Goal: Task Accomplishment & Management: Manage account settings

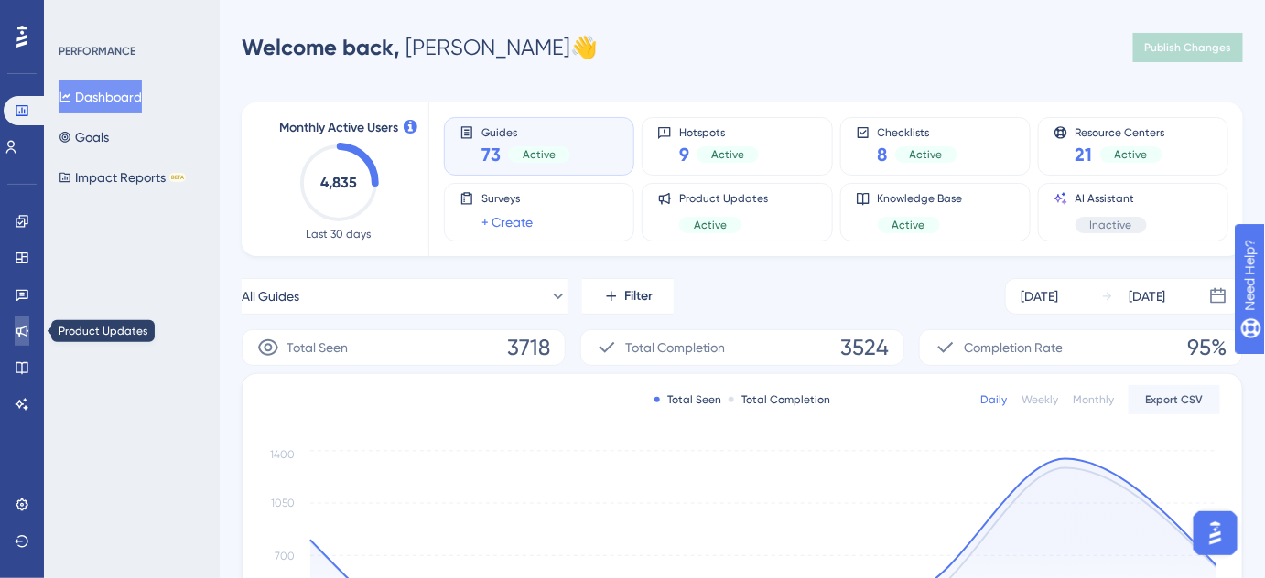
click at [22, 335] on icon at bounding box center [22, 331] width 15 height 15
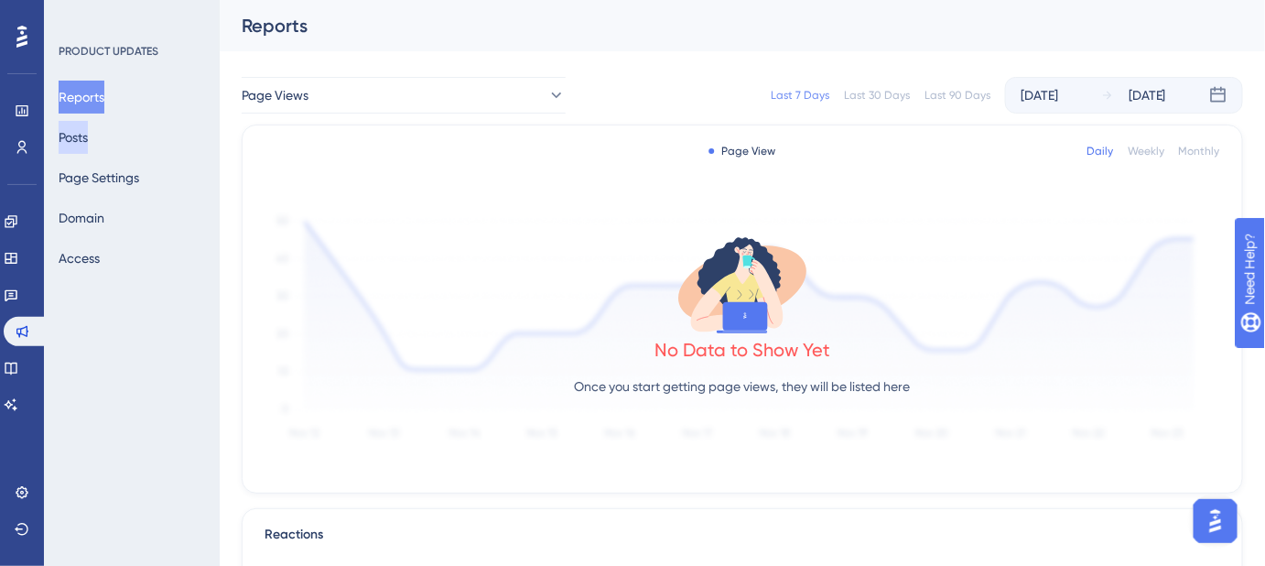
click at [88, 135] on button "Posts" at bounding box center [73, 137] width 29 height 33
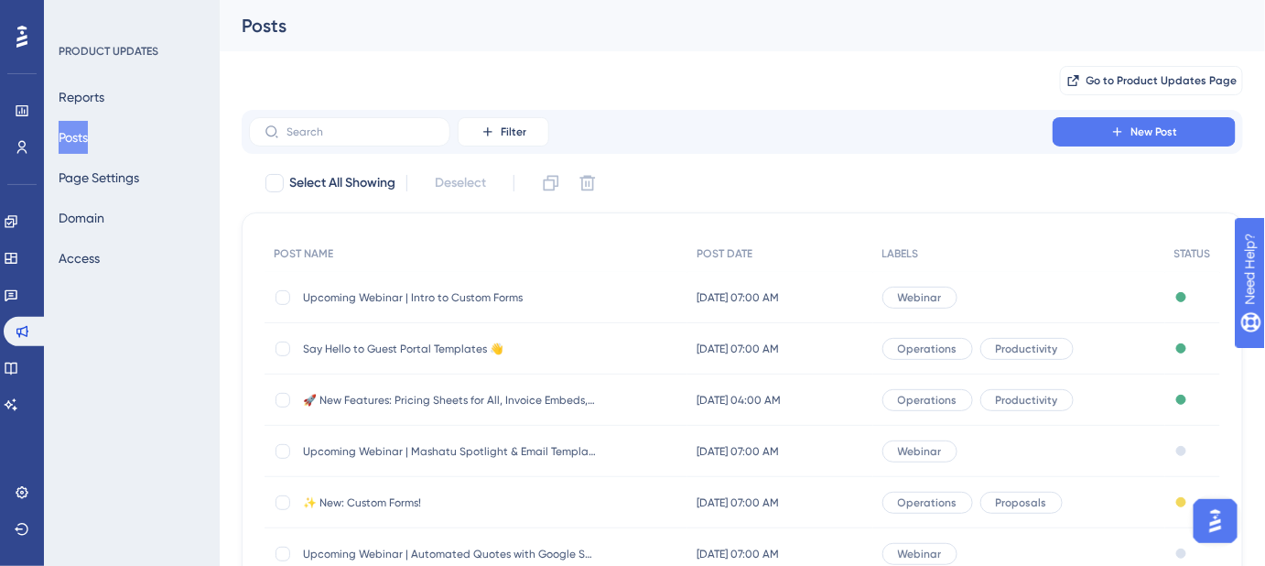
click at [463, 290] on span "Upcoming Webinar | Intro to Custom Forms" at bounding box center [449, 297] width 293 height 15
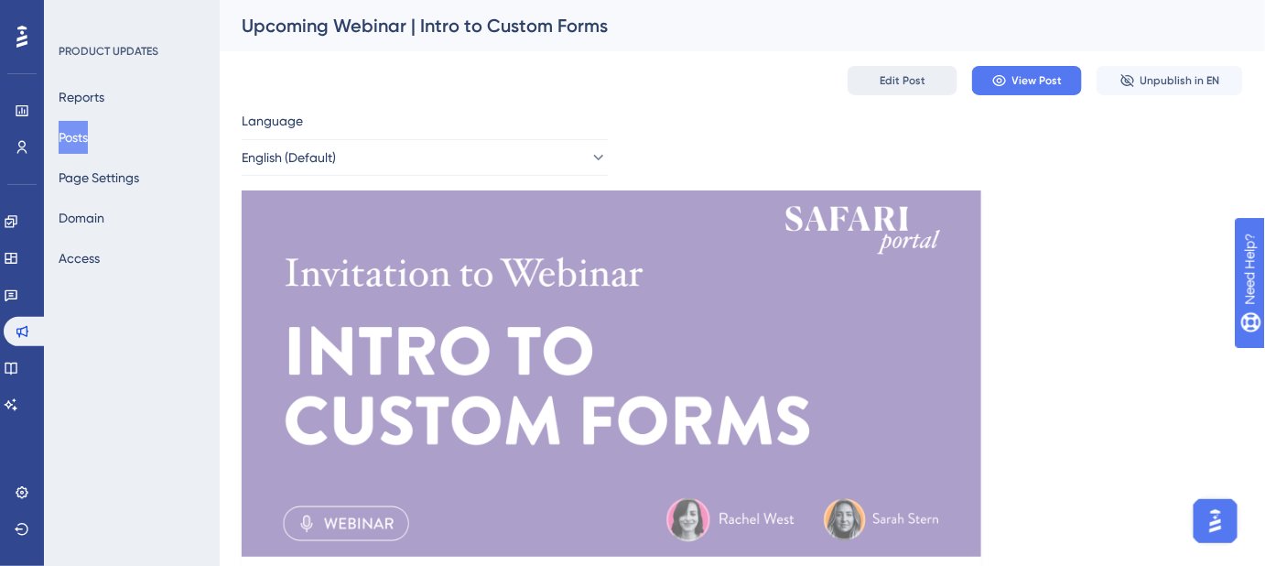
click at [913, 90] on button "Edit Post" at bounding box center [902, 80] width 110 height 29
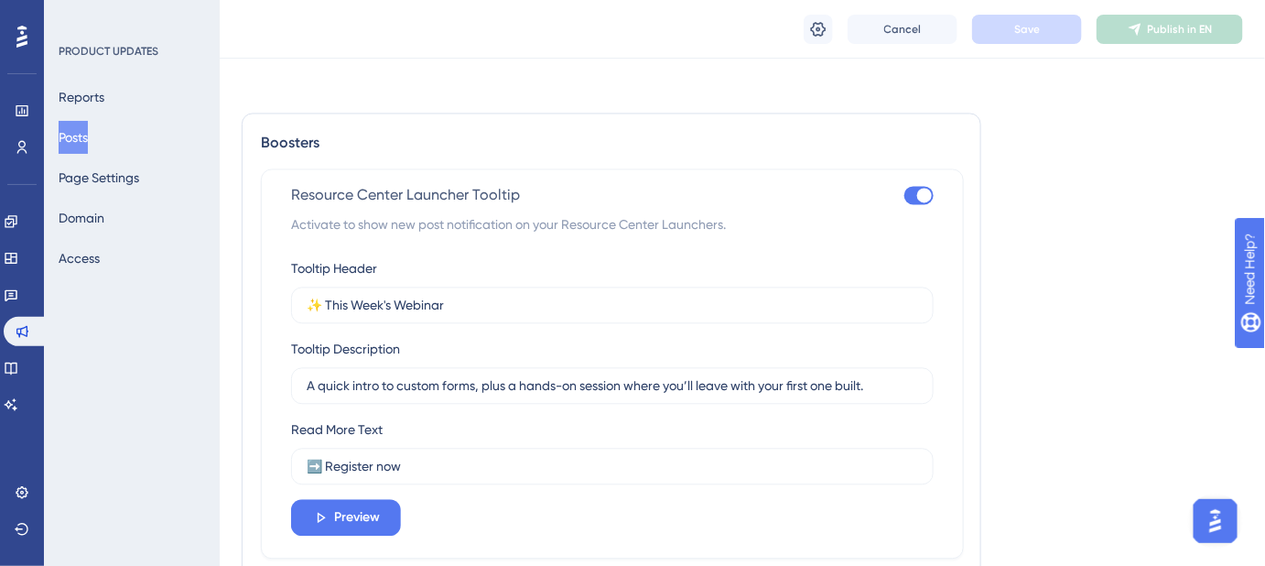
scroll to position [1247, 0]
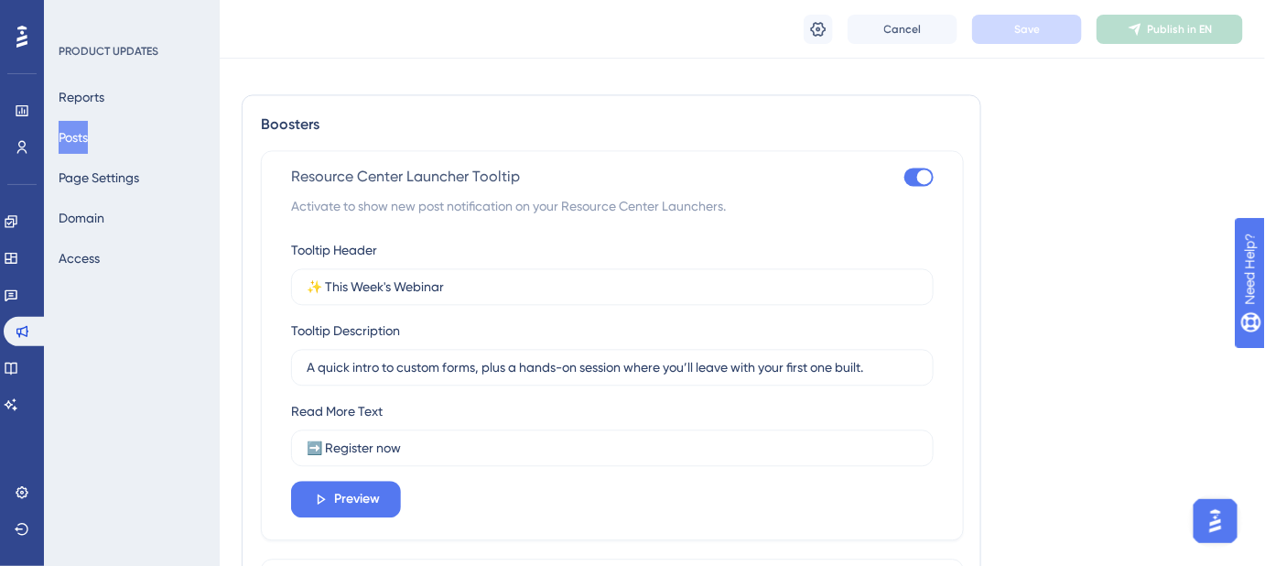
click at [912, 177] on div at bounding box center [918, 176] width 29 height 18
click at [904, 177] on input "checkbox" at bounding box center [903, 177] width 1 height 1
checkbox input "false"
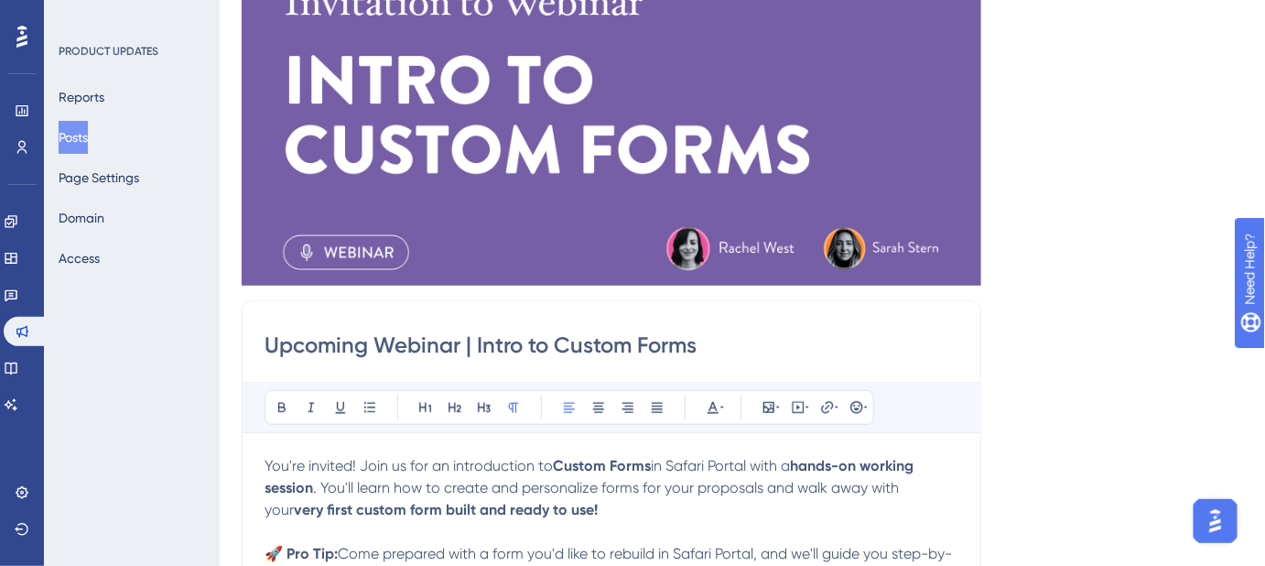
scroll to position [37, 0]
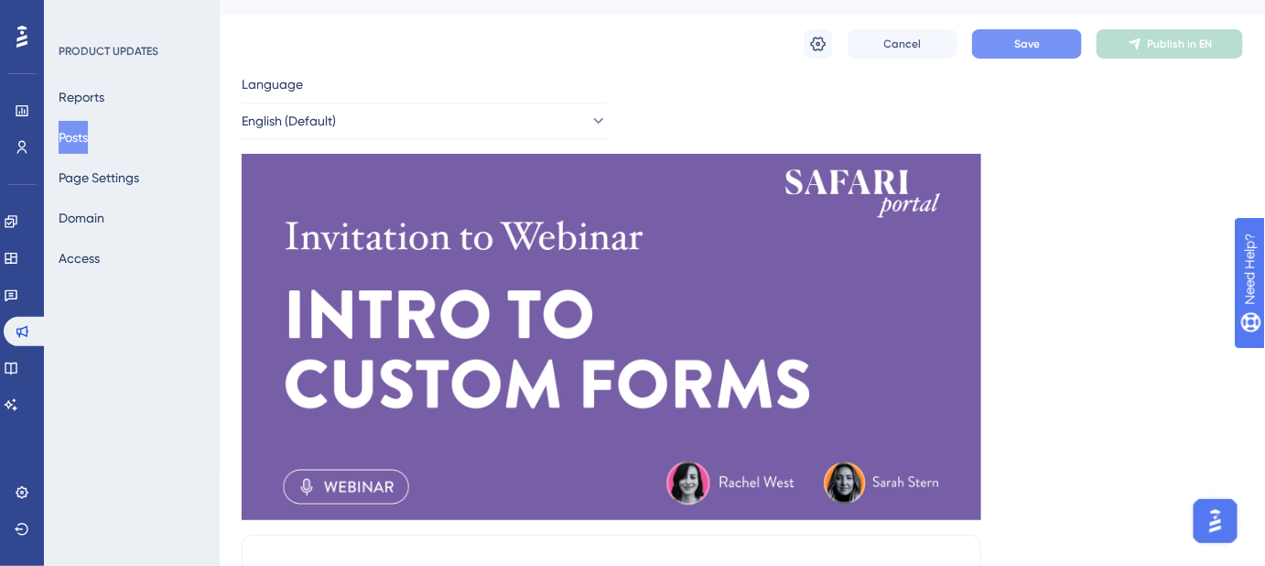
click at [1009, 52] on button "Save" at bounding box center [1027, 43] width 110 height 29
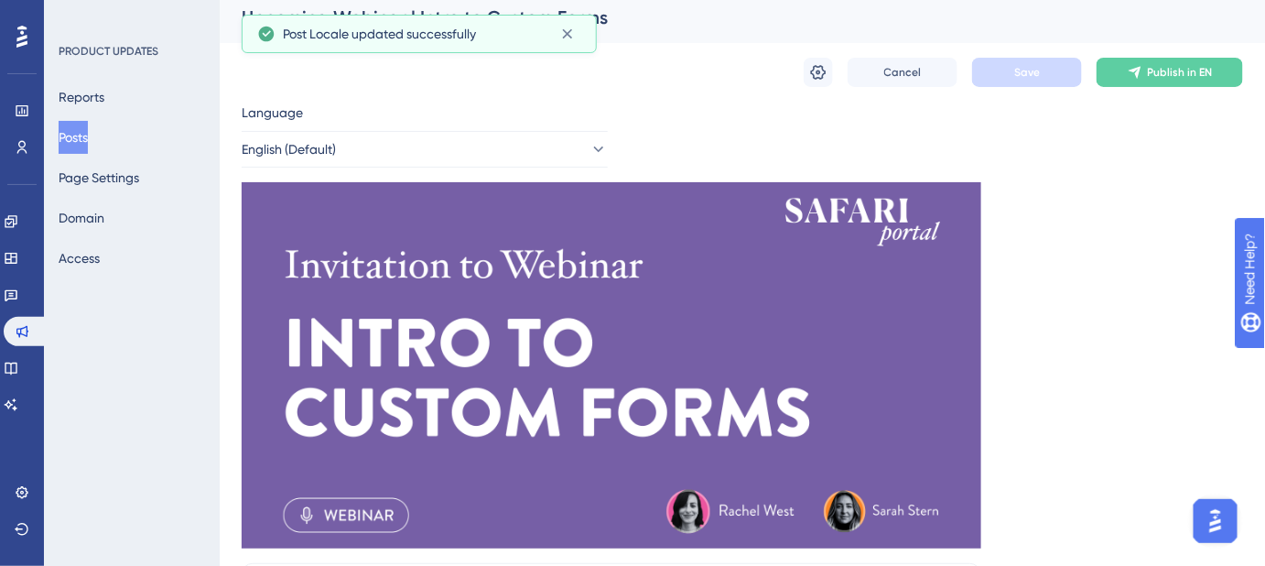
scroll to position [0, 0]
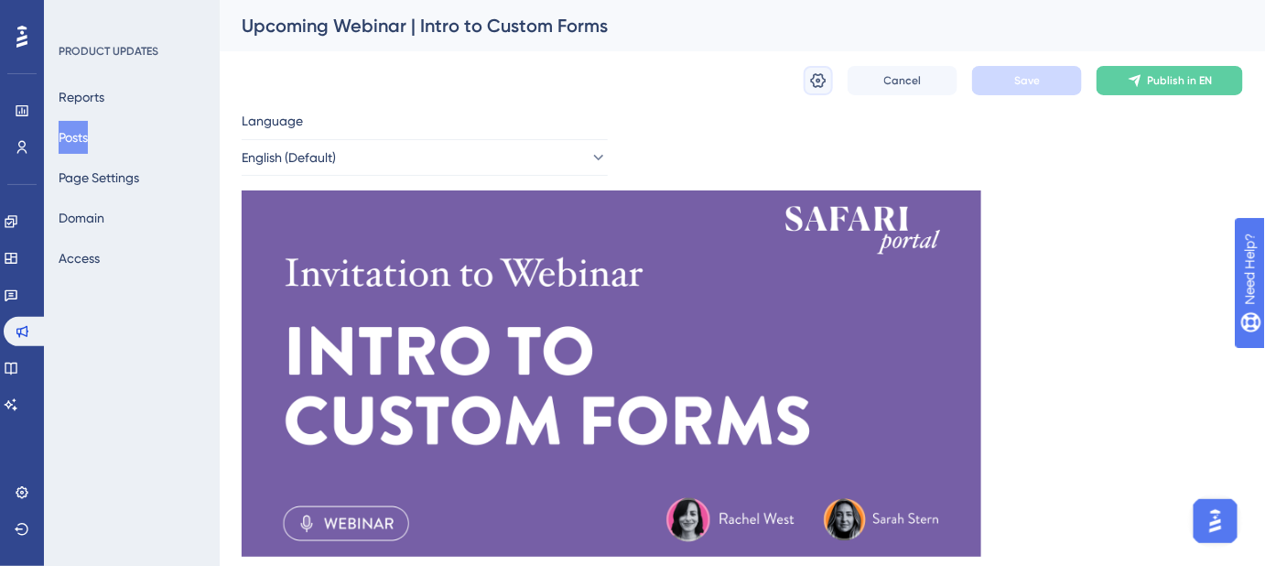
click at [813, 81] on icon at bounding box center [819, 80] width 16 height 15
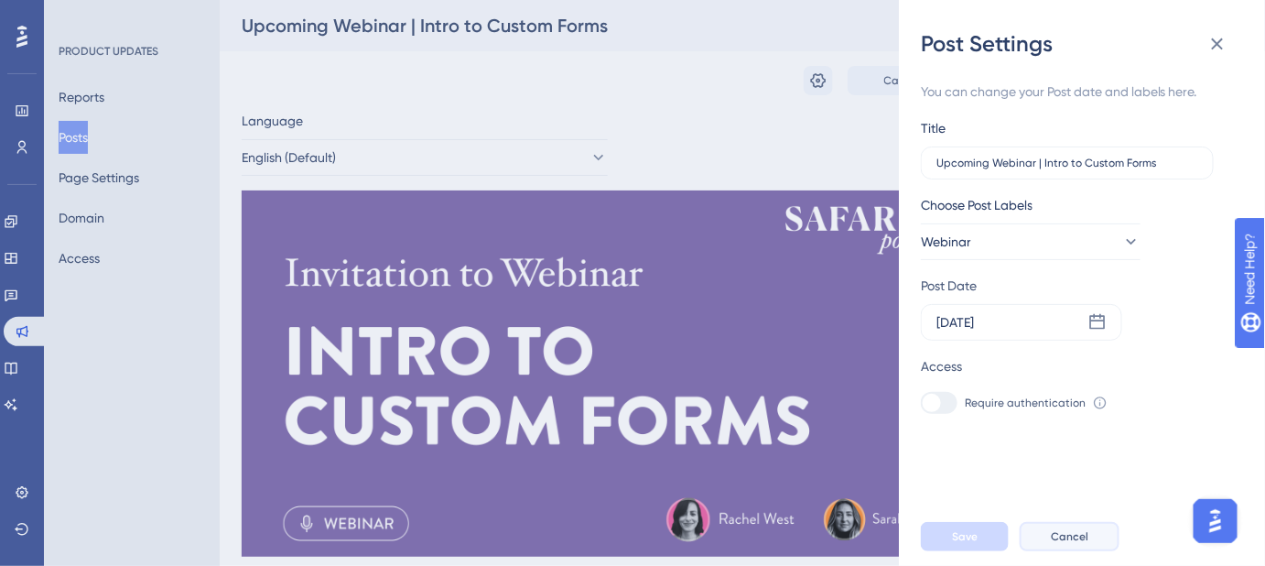
click at [1074, 544] on span "Cancel" at bounding box center [1070, 536] width 38 height 15
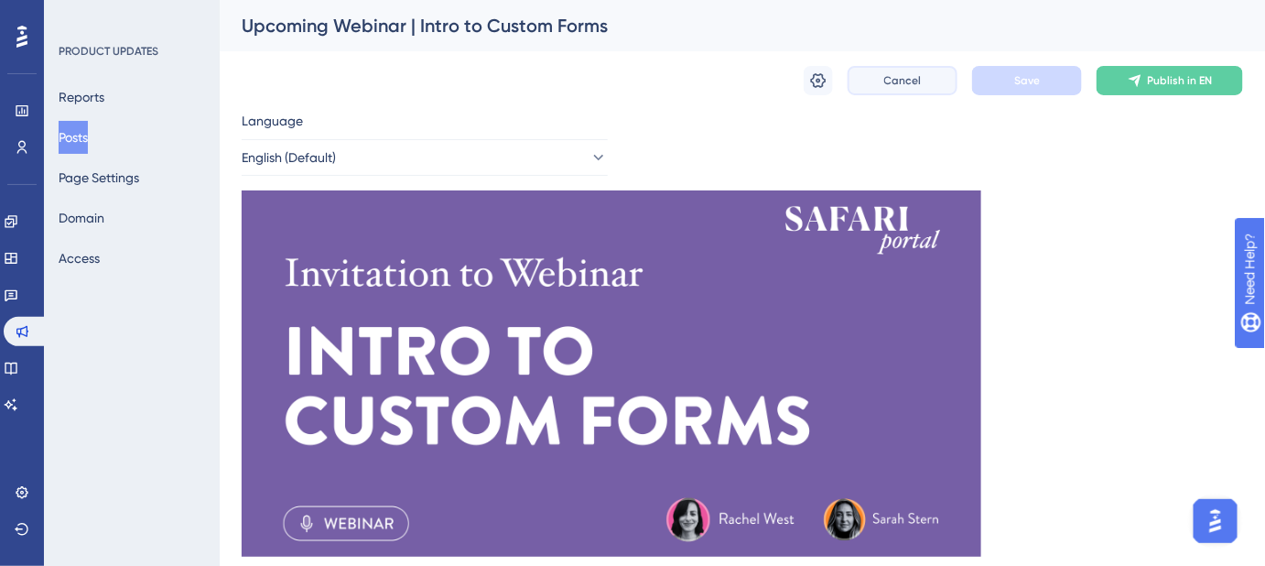
click at [910, 89] on button "Cancel" at bounding box center [902, 80] width 110 height 29
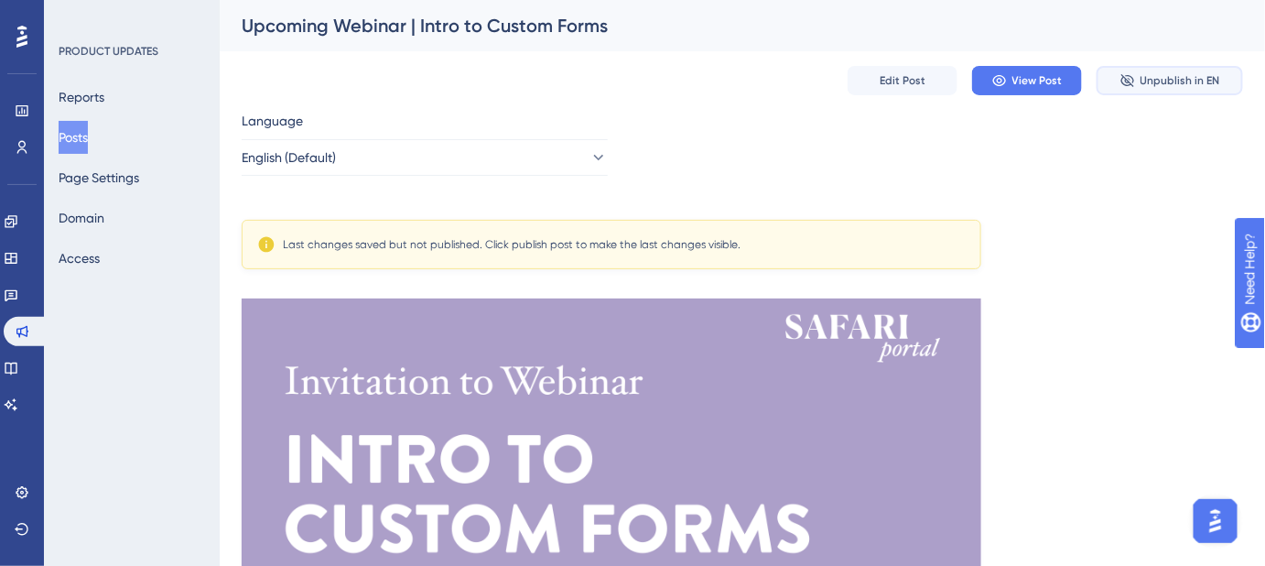
click at [1179, 81] on span "Unpublish in EN" at bounding box center [1180, 80] width 80 height 15
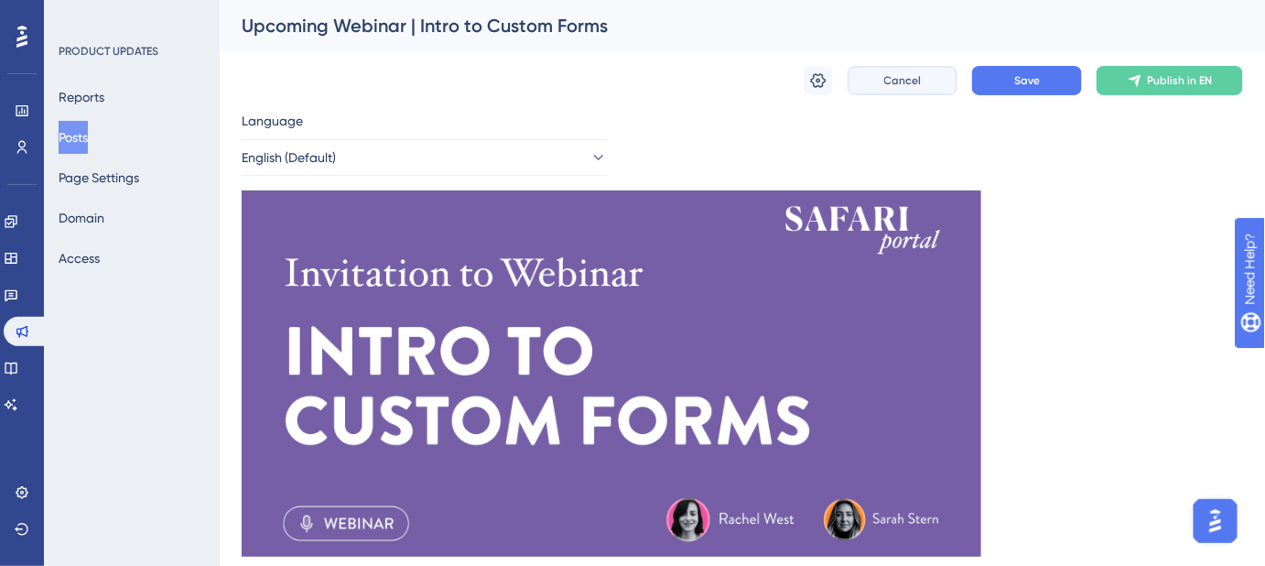
click at [900, 74] on span "Cancel" at bounding box center [903, 80] width 38 height 15
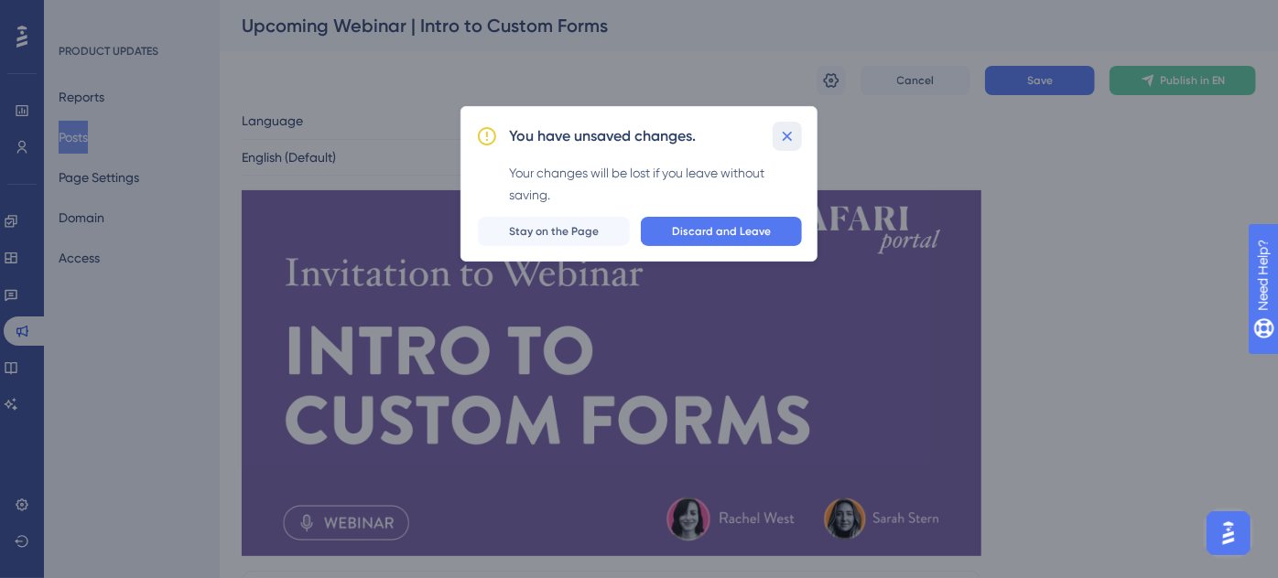
click at [793, 133] on icon at bounding box center [787, 136] width 18 height 18
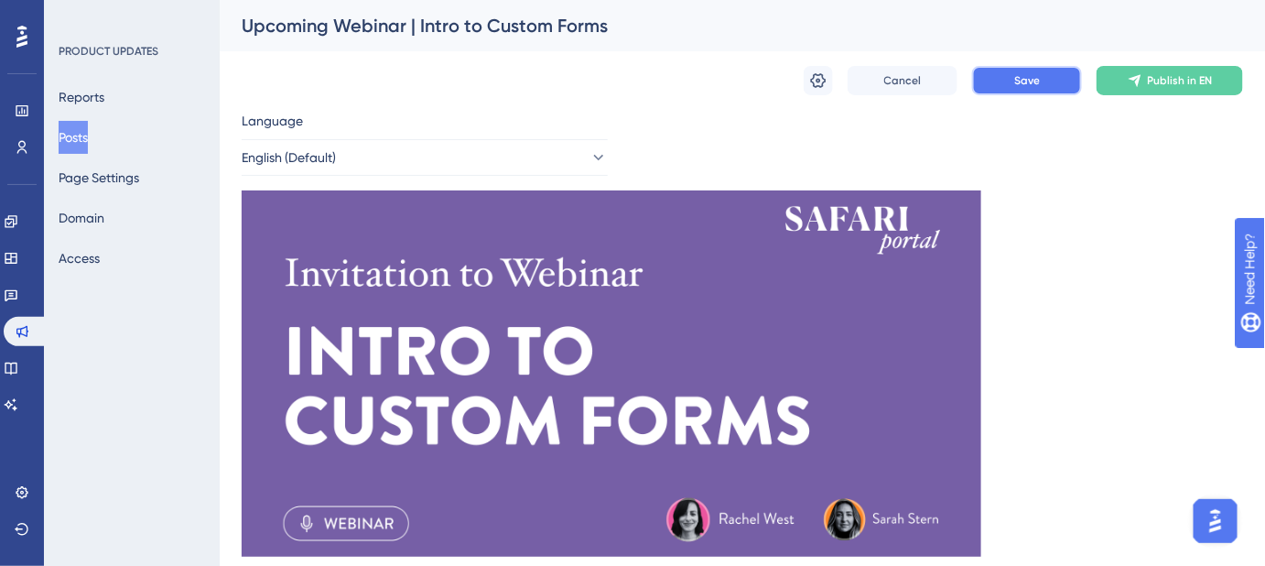
click at [1017, 80] on span "Save" at bounding box center [1027, 80] width 26 height 15
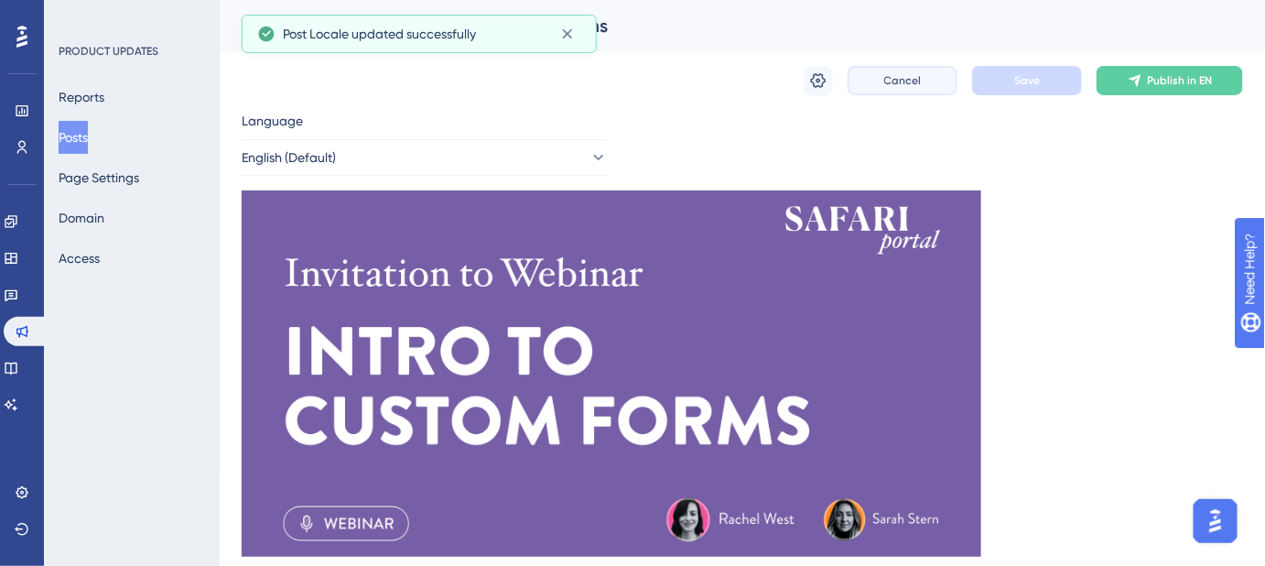
click at [894, 88] on button "Cancel" at bounding box center [902, 80] width 110 height 29
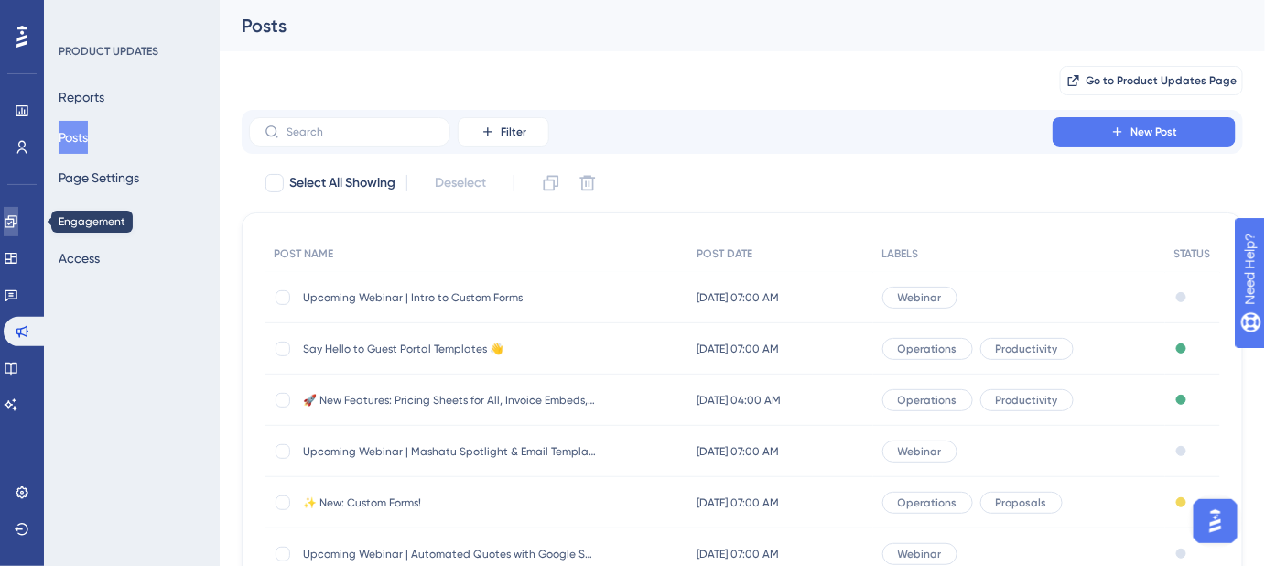
click at [18, 222] on icon at bounding box center [11, 221] width 15 height 15
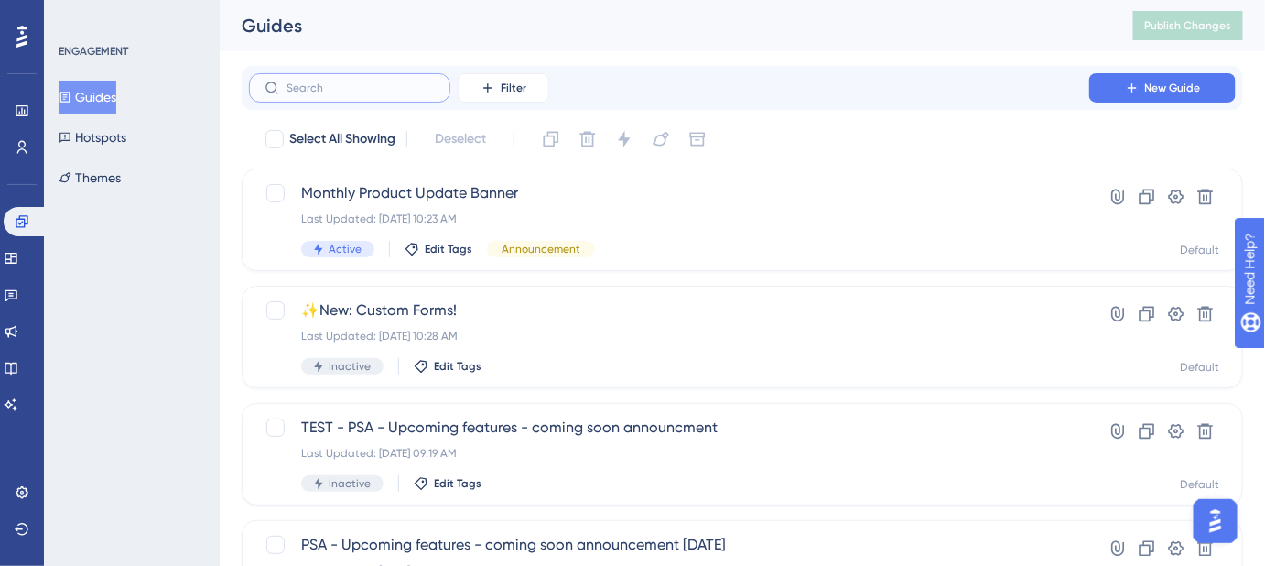
click at [371, 84] on input "text" at bounding box center [360, 87] width 148 height 13
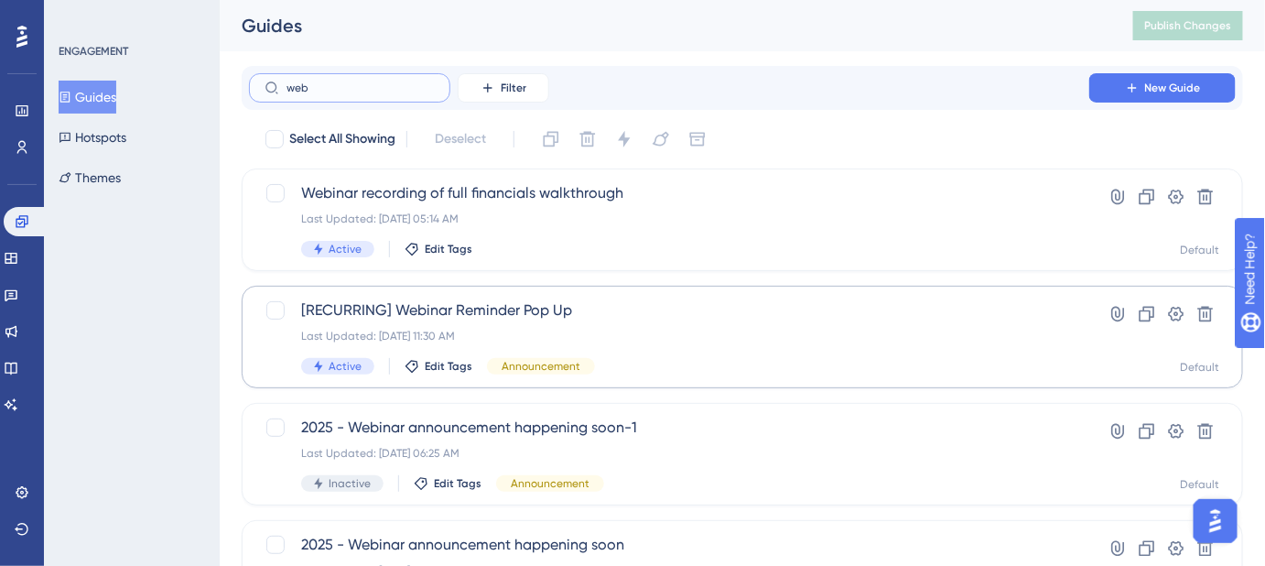
type input "web"
click at [522, 313] on span "[RECURRING] Webinar Reminder Pop Up" at bounding box center [669, 310] width 736 height 22
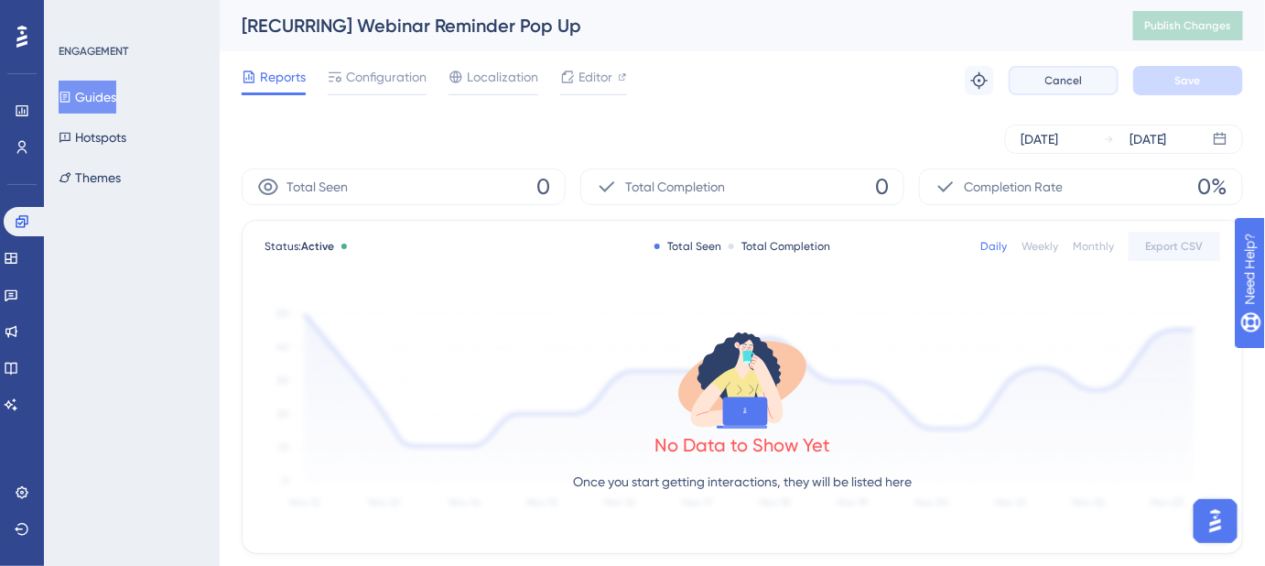
click at [1059, 72] on button "Cancel" at bounding box center [1064, 80] width 110 height 29
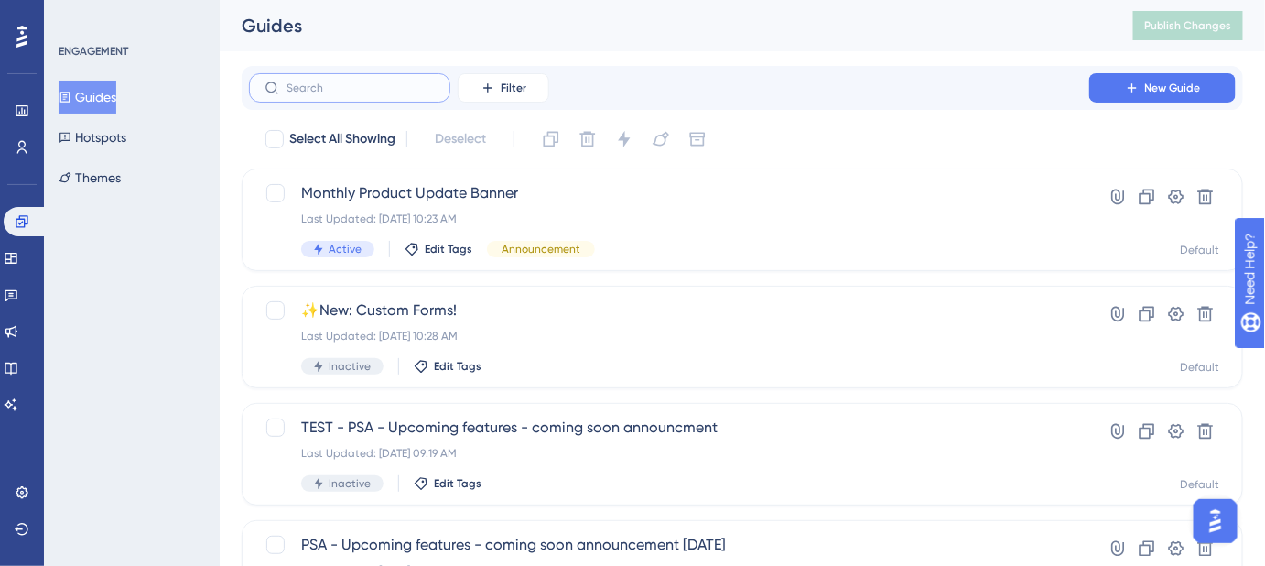
click at [405, 90] on input "text" at bounding box center [360, 87] width 148 height 13
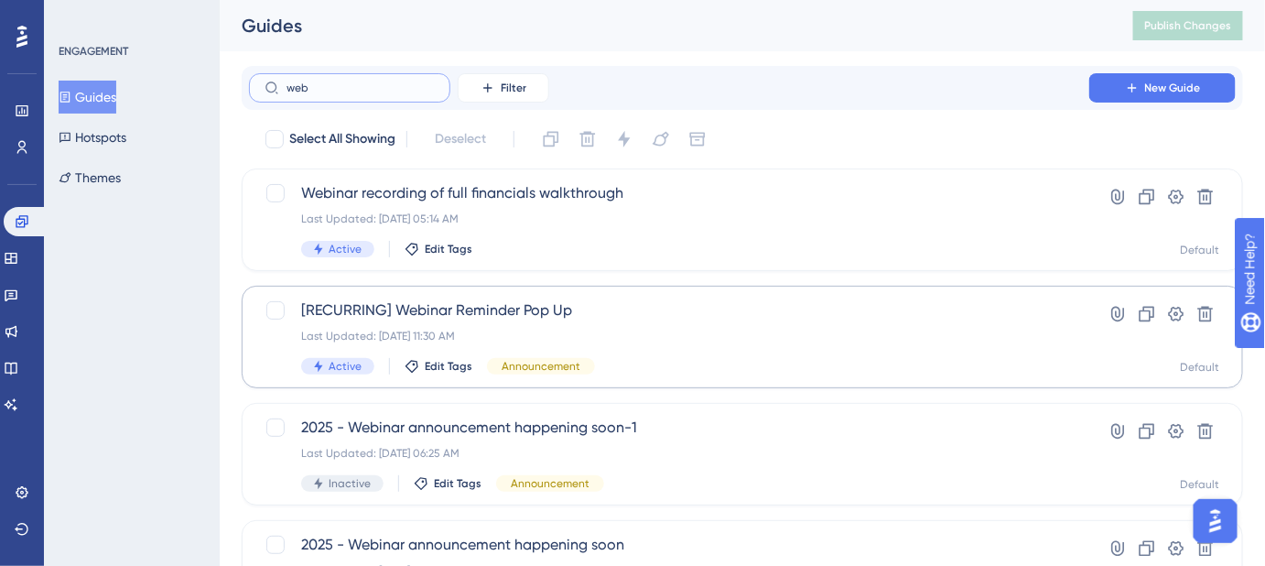
type input "web"
click at [468, 317] on span "[RECURRING] Webinar Reminder Pop Up" at bounding box center [669, 310] width 736 height 22
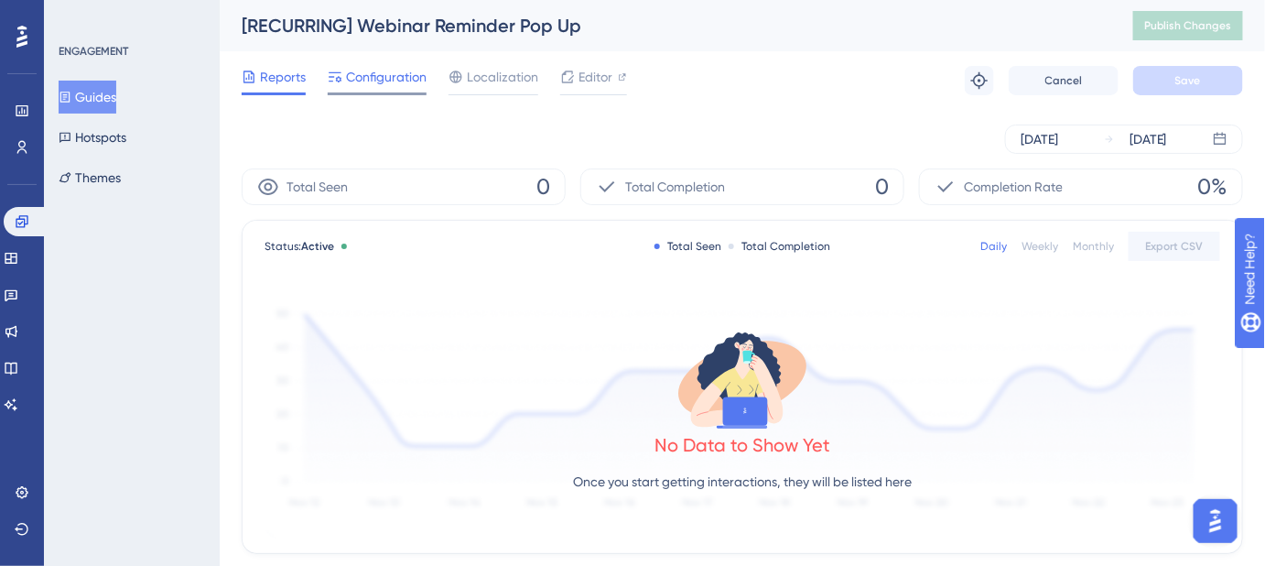
click at [380, 78] on span "Configuration" at bounding box center [386, 77] width 81 height 22
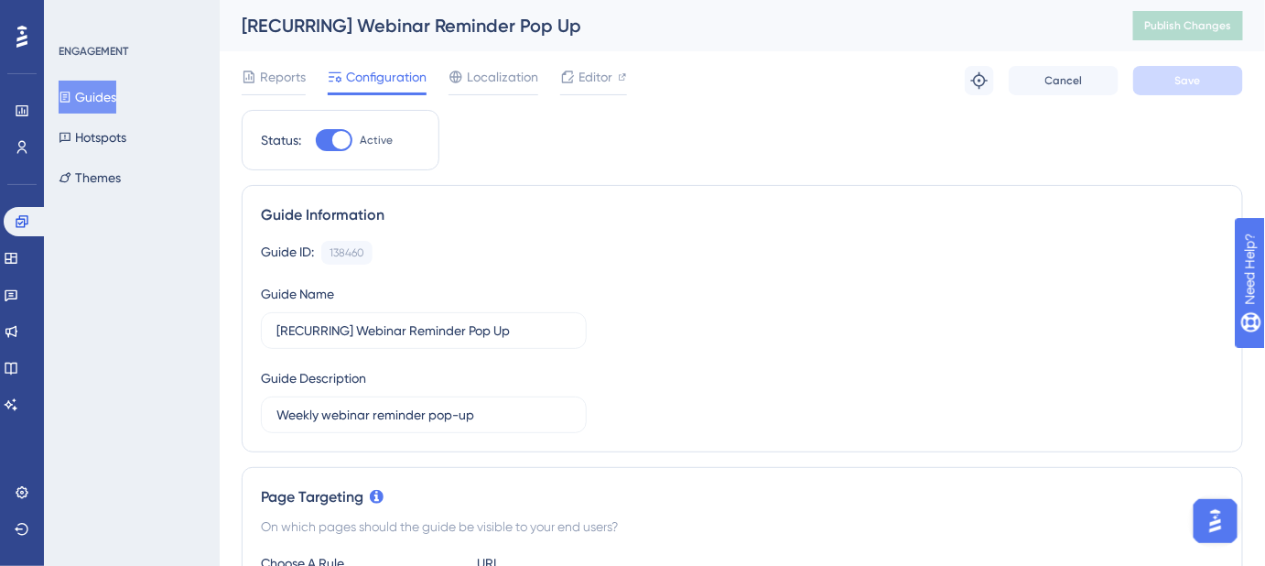
click at [327, 140] on div at bounding box center [334, 140] width 37 height 22
click at [316, 140] on input "Active" at bounding box center [315, 140] width 1 height 1
checkbox input "false"
click at [1176, 92] on button "Save" at bounding box center [1188, 80] width 110 height 29
click at [1176, 20] on span "Publish Changes" at bounding box center [1188, 25] width 88 height 15
